Goal: Task Accomplishment & Management: Manage account settings

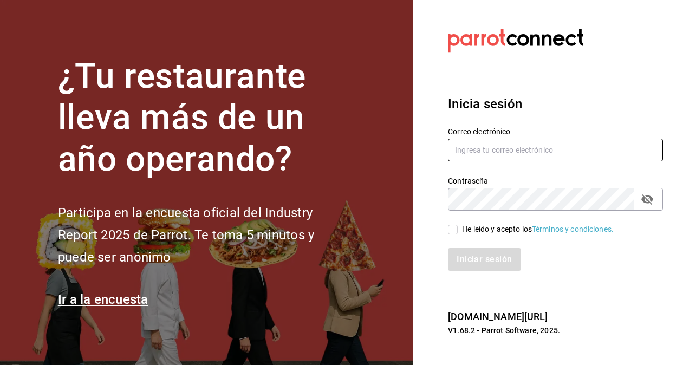
type input "[PERSON_NAME][EMAIL_ADDRESS][PERSON_NAME][DOMAIN_NAME]"
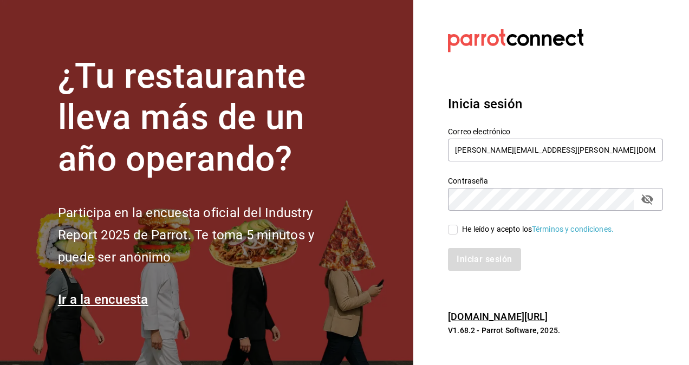
drag, startPoint x: 450, startPoint y: 232, endPoint x: 455, endPoint y: 236, distance: 6.6
click at [450, 231] on input "He leído y acepto los Términos y condiciones." at bounding box center [453, 230] width 10 height 10
checkbox input "true"
click at [484, 262] on button "Iniciar sesión" at bounding box center [485, 259] width 74 height 23
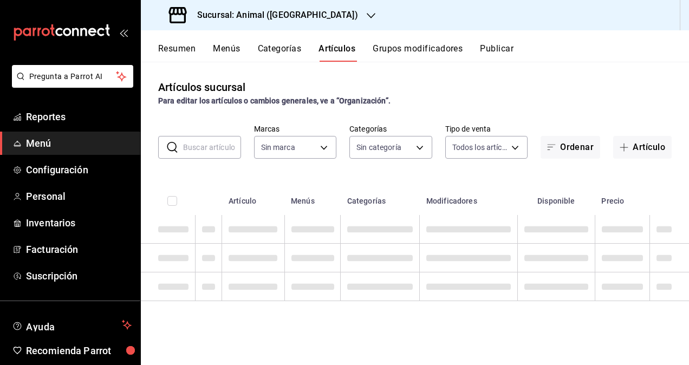
type input "ab590da7-d0c4-47a8-ac4f-44aecaaca930,928f1d8c-49b4-4cad-a5c8-35f7885dcb7c,2440b…"
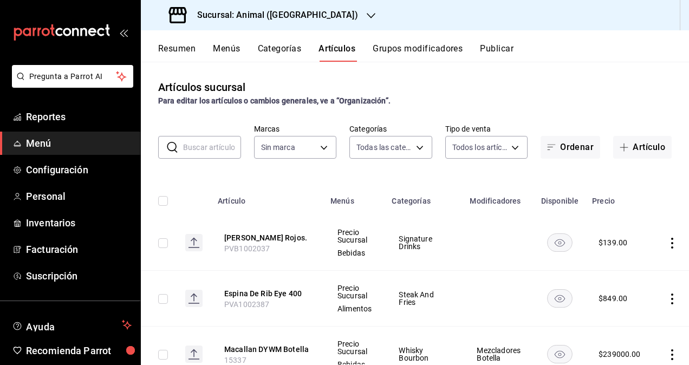
click at [248, 13] on h3 "Sucursal: Animal ([GEOGRAPHIC_DATA])" at bounding box center [274, 15] width 170 height 13
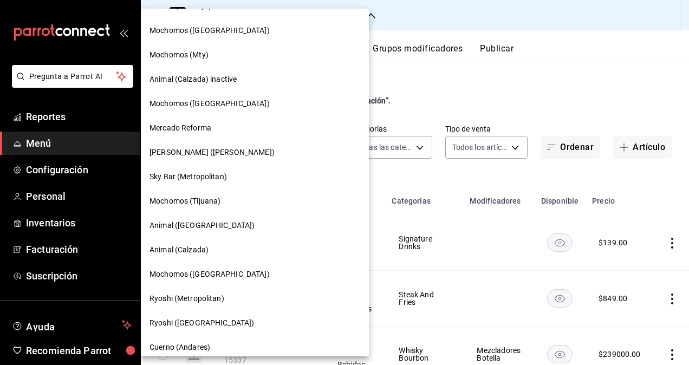
type input "3f39fcdc-c8c4-4fff-883a-47b345d9391c"
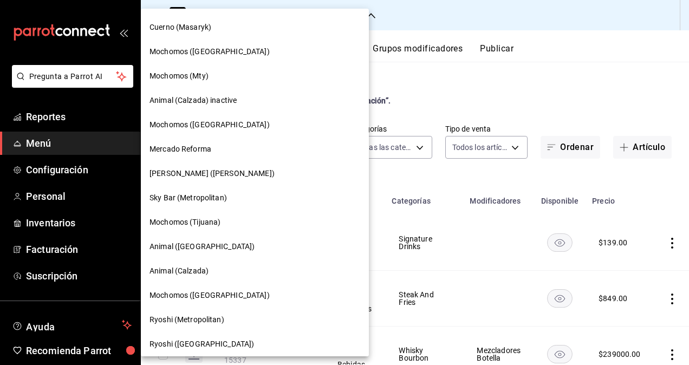
scroll to position [488, 0]
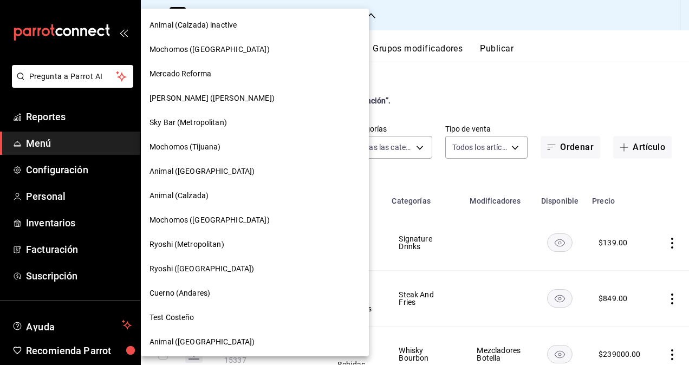
click at [203, 314] on div "Test Costeño" at bounding box center [255, 317] width 211 height 11
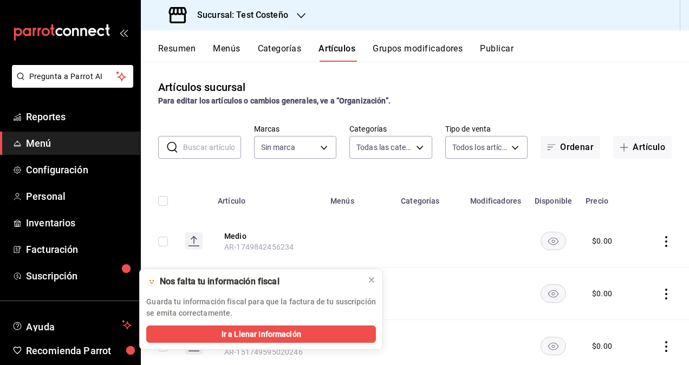
type input "1cc15975-d128-4ed0-8346-2a4cd12baa86,e7829684-edbd-499f-8832-f46de0415404,91930…"
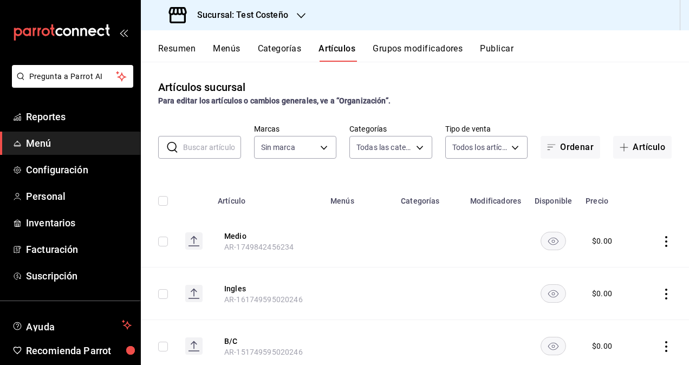
type input "9835036f-153c-42b7-bcd8-862a00fec748"
click at [70, 201] on span "Personal" at bounding box center [79, 196] width 106 height 15
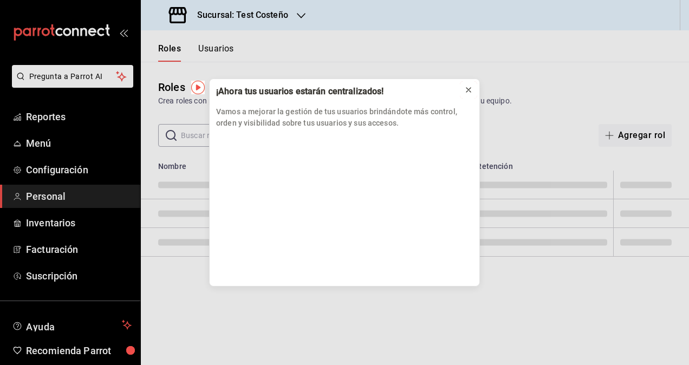
click at [468, 87] on icon at bounding box center [468, 90] width 9 height 9
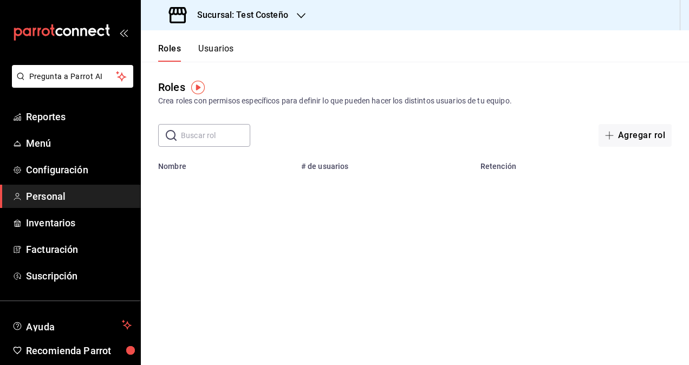
click at [214, 48] on button "Usuarios" at bounding box center [216, 52] width 36 height 18
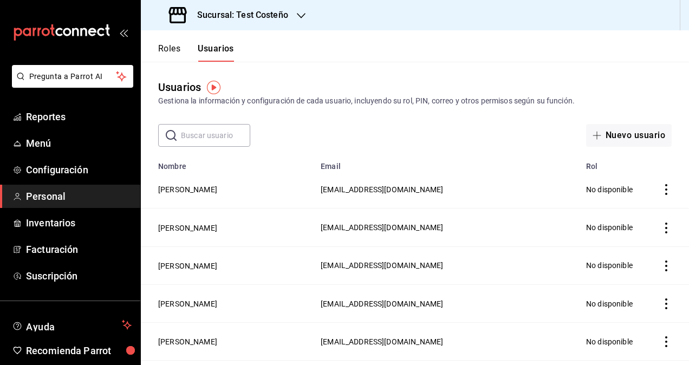
click at [217, 141] on input "text" at bounding box center [215, 136] width 69 height 22
type input "[PERSON_NAME]"
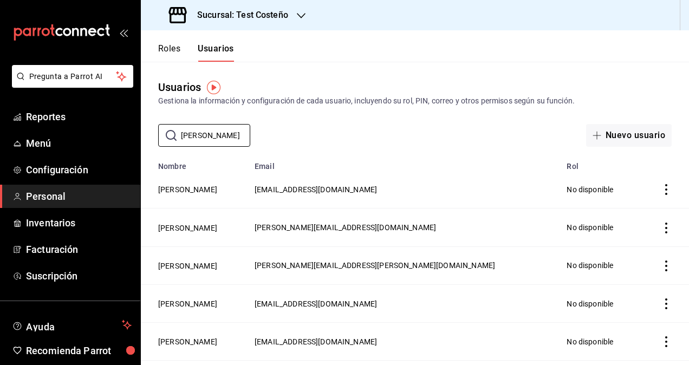
scroll to position [107, 0]
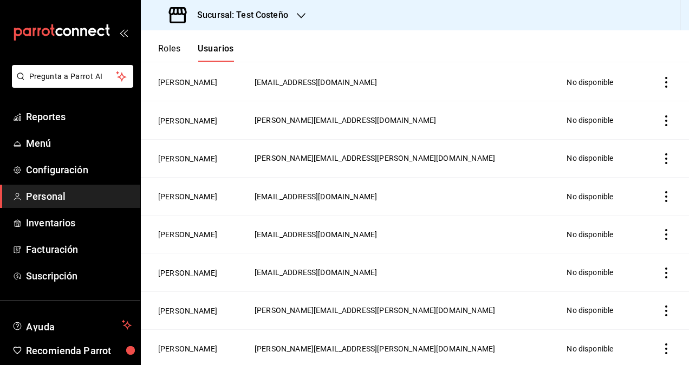
click at [661, 309] on icon "actions" at bounding box center [666, 311] width 11 height 11
click at [169, 306] on div at bounding box center [344, 182] width 689 height 365
click at [186, 311] on button "[PERSON_NAME]" at bounding box center [187, 311] width 59 height 11
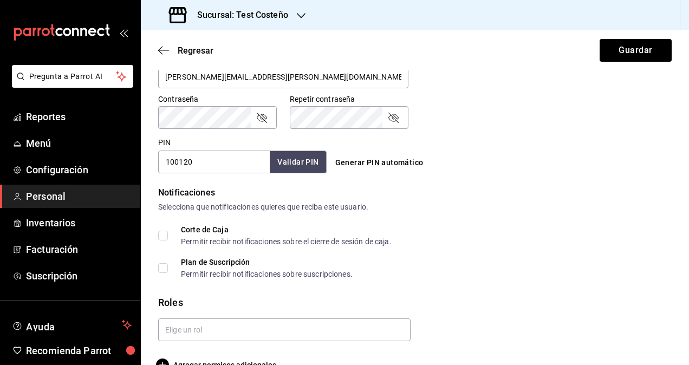
scroll to position [468, 0]
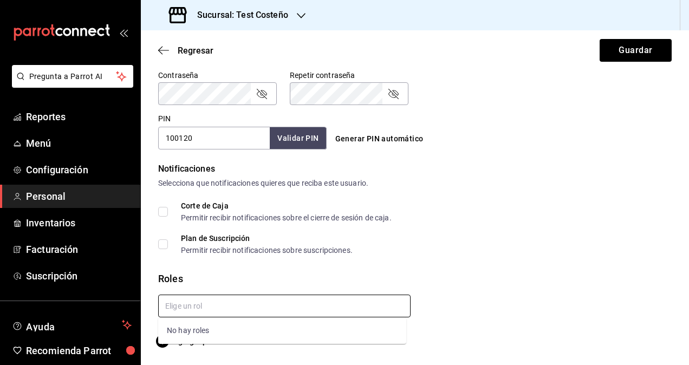
click at [218, 301] on input "text" at bounding box center [284, 306] width 253 height 23
click at [196, 297] on input "text" at bounding box center [284, 306] width 253 height 23
click at [198, 335] on div "No hay roles" at bounding box center [282, 331] width 248 height 27
type input "AD"
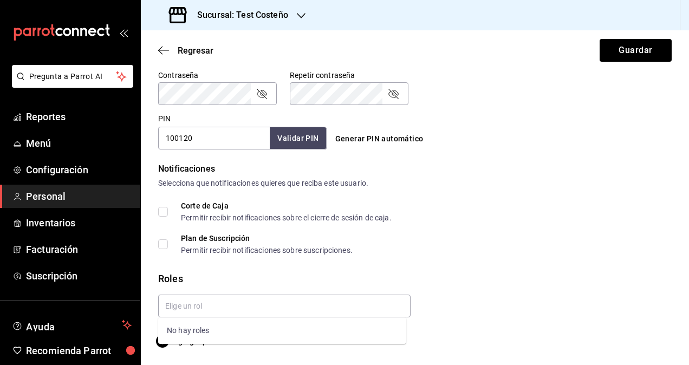
click at [492, 183] on div "Selecciona que notificaciones quieres que reciba este usuario." at bounding box center [415, 183] width 514 height 11
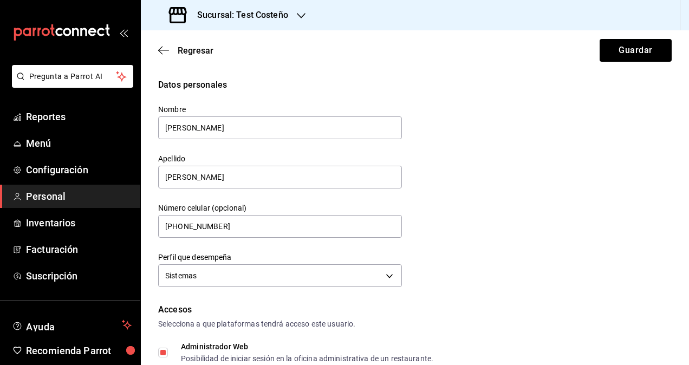
scroll to position [0, 0]
click at [231, 272] on body "Pregunta a Parrot AI Reportes Menú Configuración Personal Inventarios Facturaci…" at bounding box center [344, 182] width 689 height 365
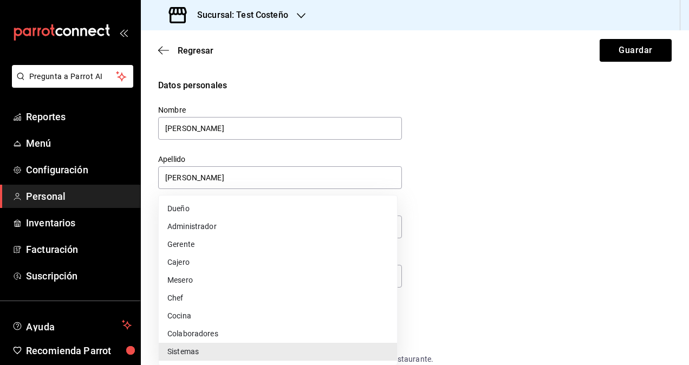
click at [226, 325] on li "Colaboradores" at bounding box center [278, 334] width 238 height 18
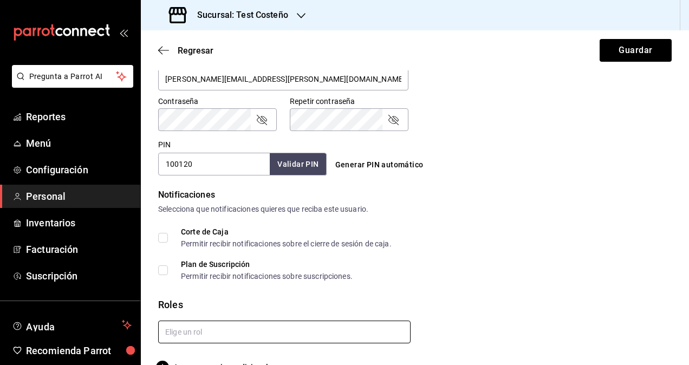
scroll to position [468, 0]
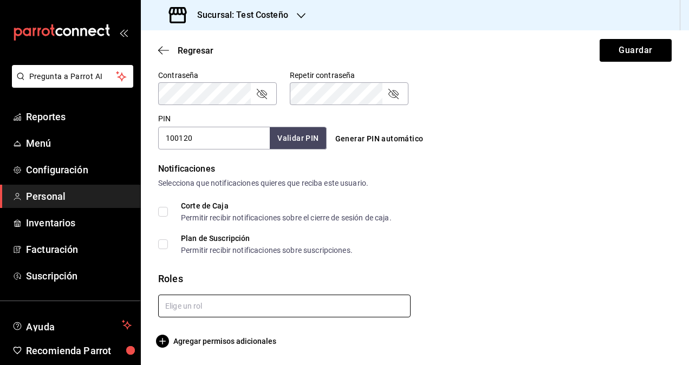
click at [273, 311] on input "text" at bounding box center [284, 306] width 253 height 23
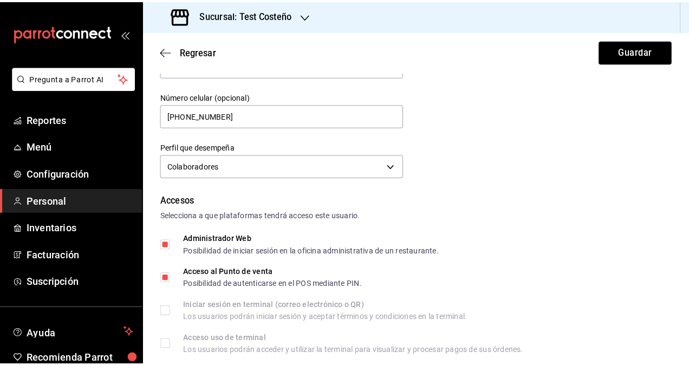
scroll to position [89, 0]
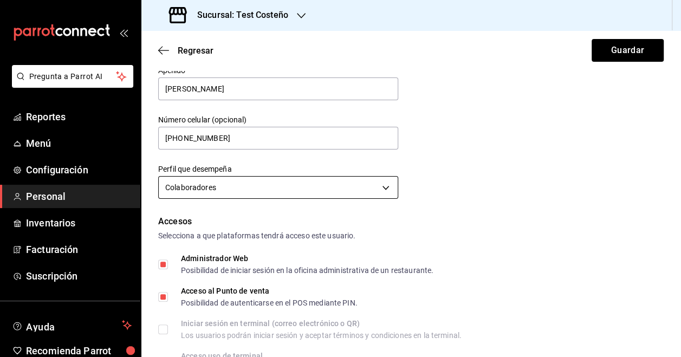
click at [298, 186] on body "Pregunta a Parrot AI Reportes Menú Configuración Personal Inventarios Facturaci…" at bounding box center [340, 178] width 681 height 357
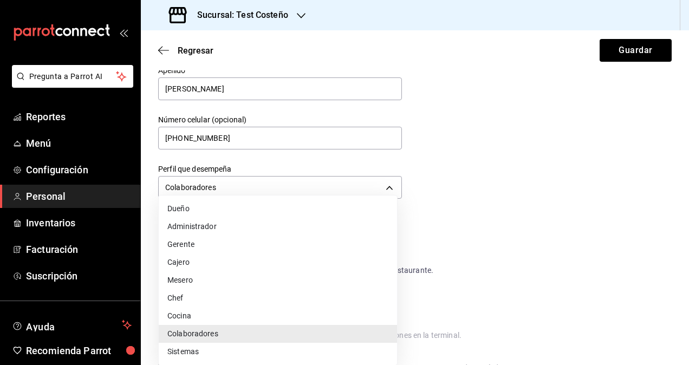
click at [205, 347] on li "Sistemas" at bounding box center [278, 352] width 238 height 18
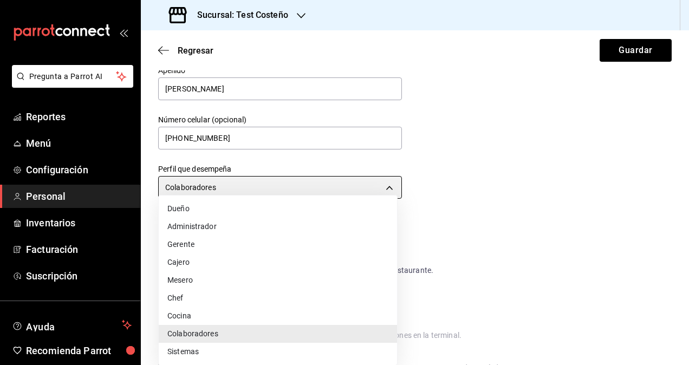
type input "IT"
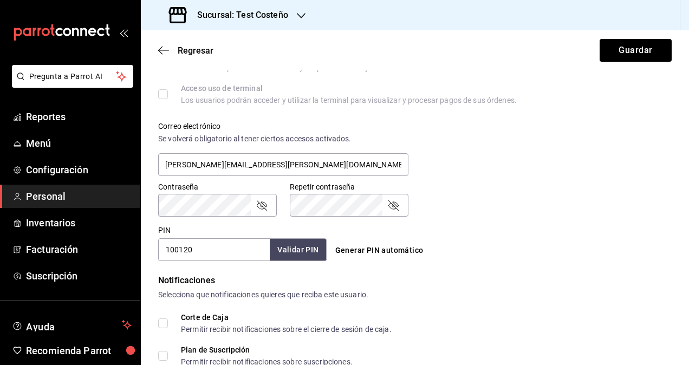
scroll to position [468, 0]
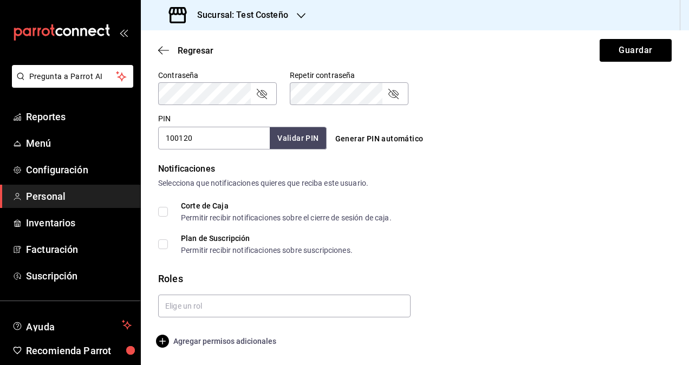
click at [178, 343] on span "Agregar permisos adicionales" at bounding box center [217, 341] width 118 height 13
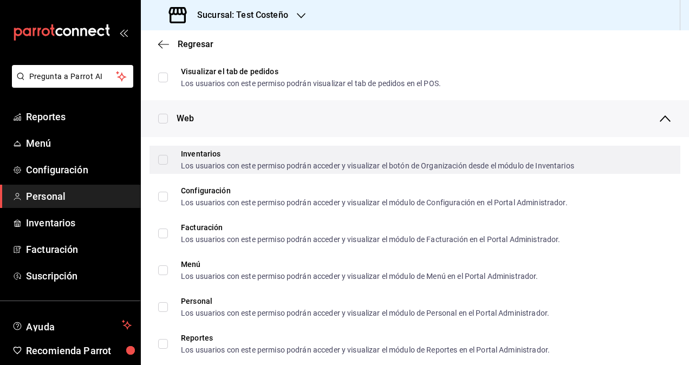
click at [165, 167] on label "Inventarios Los usuarios con este permiso podrán acceder y visualizar el botón …" at bounding box center [366, 160] width 416 height 20
click at [165, 165] on input "Inventarios Los usuarios con este permiso podrán acceder y visualizar el botón …" at bounding box center [163, 160] width 10 height 10
checkbox input "false"
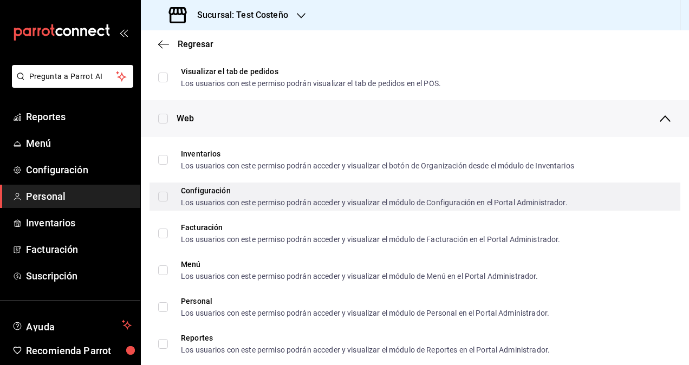
click at [163, 201] on input "Configuración Los usuarios con este permiso podrán acceder y visualizar el módu…" at bounding box center [163, 197] width 10 height 10
checkbox input "true"
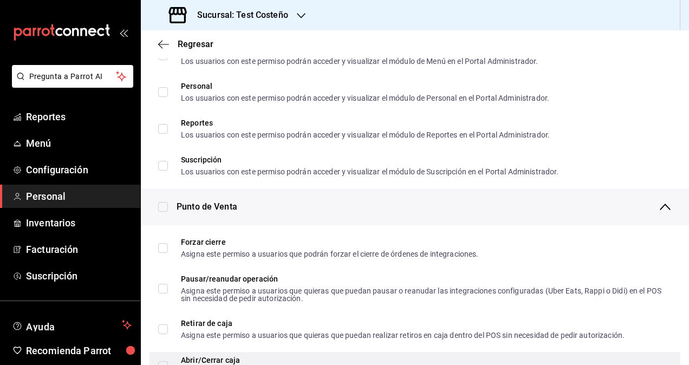
scroll to position [793, 0]
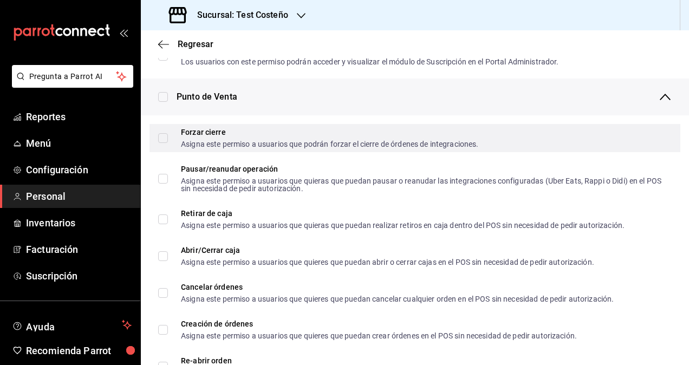
click at [165, 139] on input "Forzar cierre Asigna este permiso a usuarios que podrán forzar el cierre de órd…" at bounding box center [163, 138] width 10 height 10
checkbox input "true"
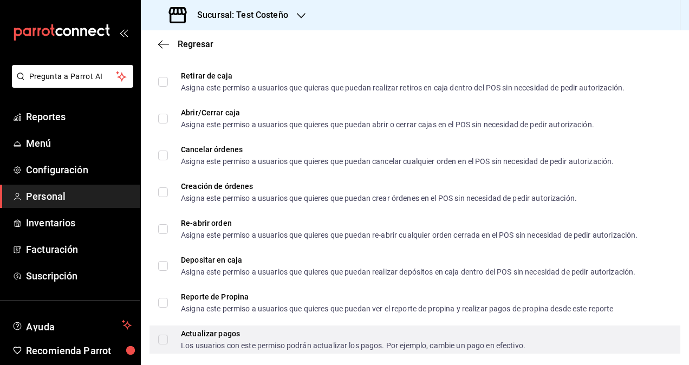
scroll to position [956, 0]
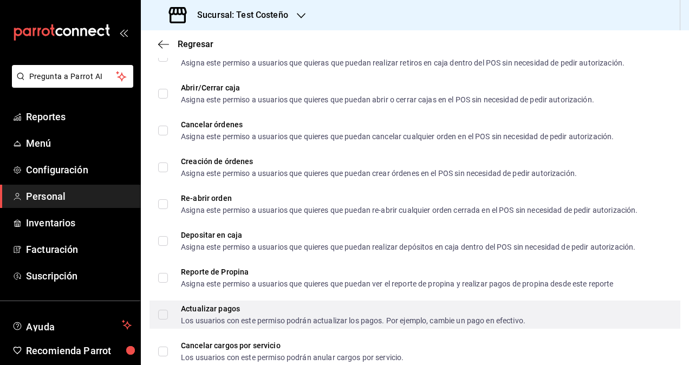
click at [183, 303] on div "Actualizar pagos Los usuarios con este permiso podrán actualizar los pagos. Por…" at bounding box center [415, 315] width 531 height 28
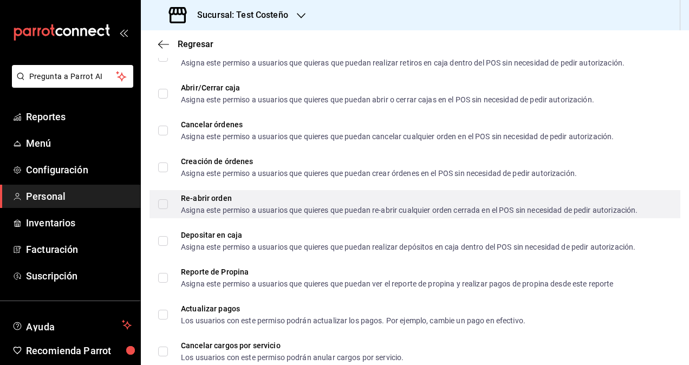
checkbox input "true"
click at [151, 204] on div "Re-abrir orden Asigna este permiso a usuarios que quieres que puedan re-abrir c…" at bounding box center [415, 204] width 531 height 28
checkbox input "true"
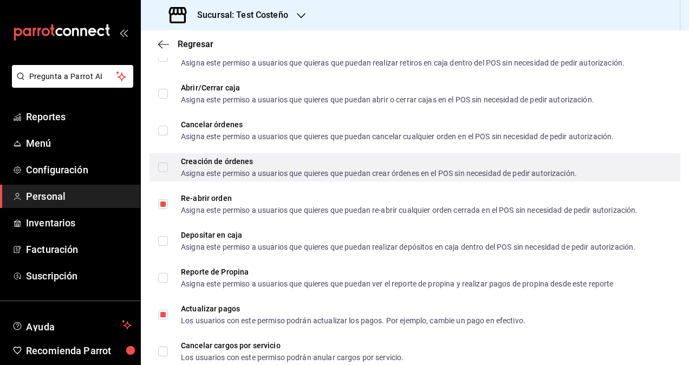
click at [166, 162] on label "Creación de órdenes Asigna este permiso a usuarios que quieres que puedan crear…" at bounding box center [367, 168] width 419 height 20
click at [166, 163] on input "Creación de órdenes Asigna este permiso a usuarios que quieres que puedan crear…" at bounding box center [163, 168] width 10 height 10
checkbox input "false"
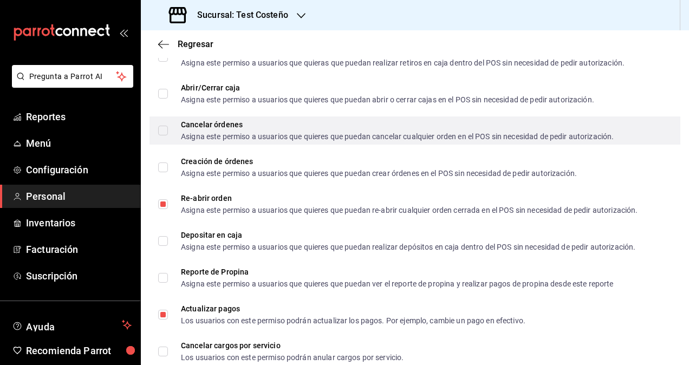
click at [158, 135] on input "Cancelar órdenes Asigna este permiso a usuarios que quieres que puedan cancelar…" at bounding box center [163, 131] width 10 height 10
checkbox input "true"
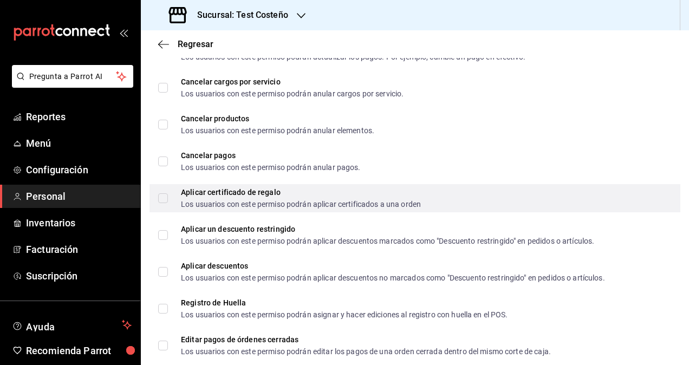
scroll to position [1572, 0]
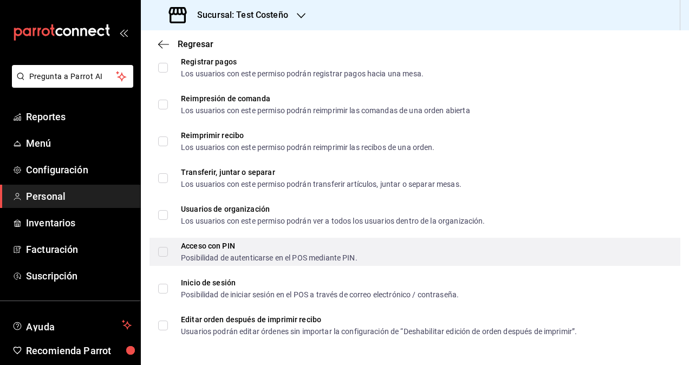
click at [170, 248] on span "Acceso con PIN Posibilidad de autenticarse en el POS mediante PIN." at bounding box center [263, 252] width 190 height 20
click at [168, 248] on input "Acceso con PIN Posibilidad de autenticarse en el POS mediante PIN." at bounding box center [163, 252] width 10 height 10
click at [167, 249] on input "Acceso con PIN Posibilidad de autenticarse en el POS mediante PIN." at bounding box center [163, 252] width 10 height 10
checkbox input "true"
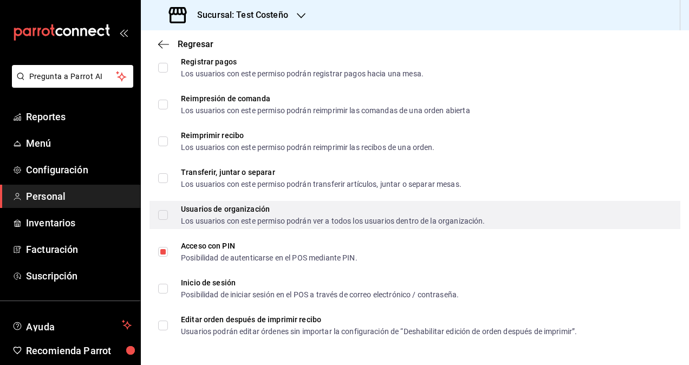
click at [162, 208] on label "Usuarios de organización Los usuarios con este permiso podrán ver a todos los u…" at bounding box center [321, 215] width 327 height 20
click at [162, 210] on input "Usuarios de organización Los usuarios con este permiso podrán ver a todos los u…" at bounding box center [163, 215] width 10 height 10
checkbox input "false"
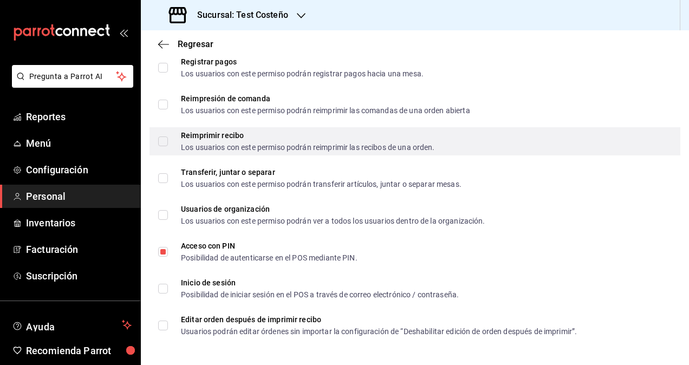
click at [152, 142] on div "Reimprimir recibo Los usuarios con este permiso podrán reimprimir las recibos d…" at bounding box center [415, 141] width 531 height 28
checkbox input "true"
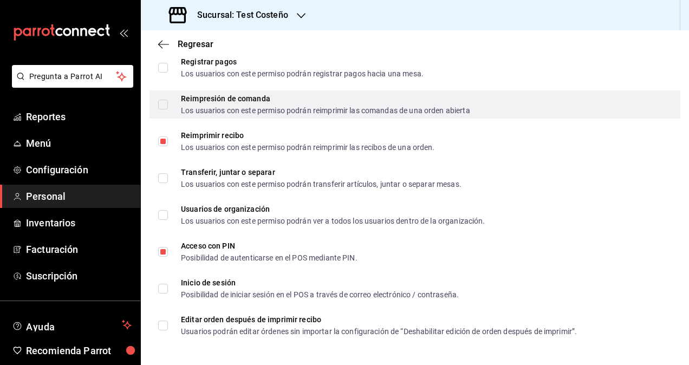
click at [156, 113] on div "Reimpresión de comanda Los usuarios con este permiso podrán reimprimir las coma…" at bounding box center [415, 105] width 531 height 28
checkbox input "true"
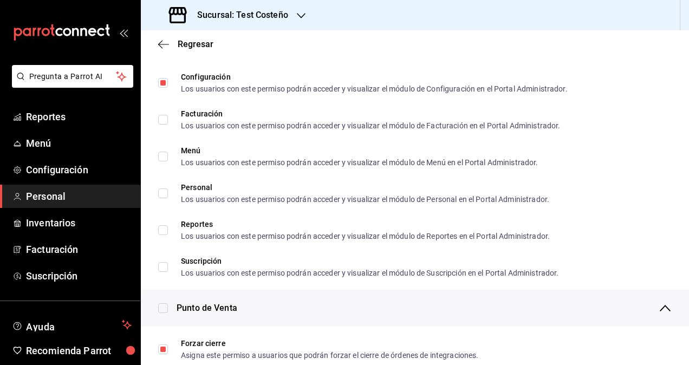
scroll to position [488, 0]
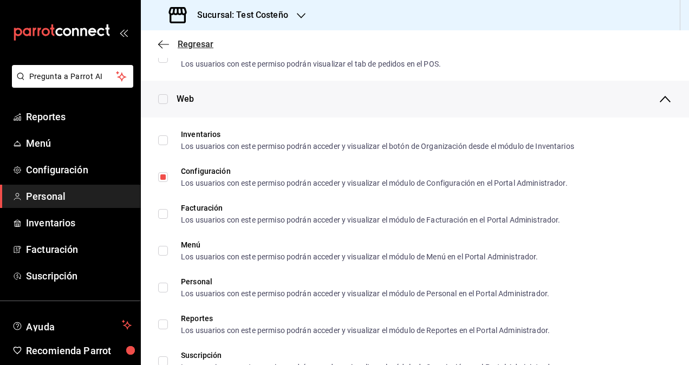
click at [165, 41] on icon "button" at bounding box center [163, 45] width 11 height 10
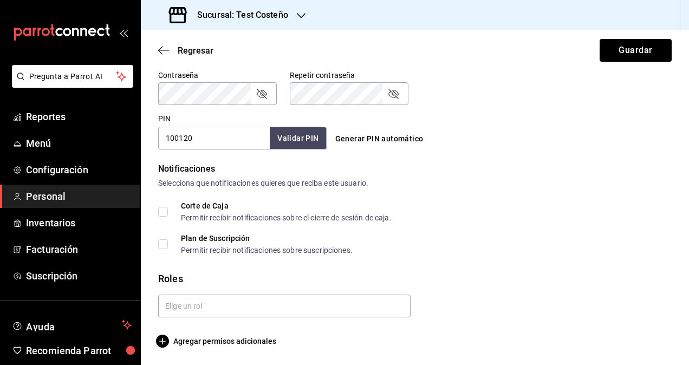
scroll to position [468, 0]
click at [292, 296] on input "text" at bounding box center [284, 306] width 253 height 23
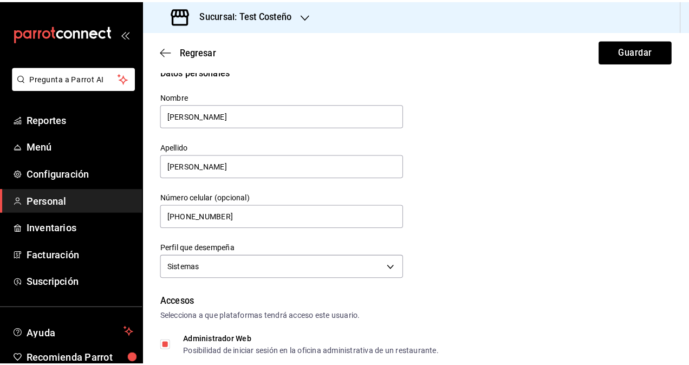
scroll to position [0, 0]
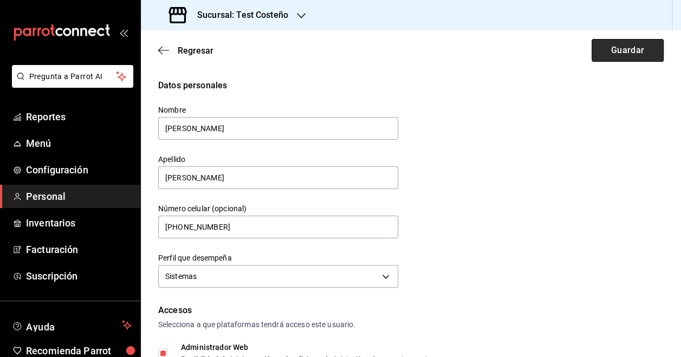
click at [623, 57] on button "Guardar" at bounding box center [628, 50] width 72 height 23
